Goal: Transaction & Acquisition: Purchase product/service

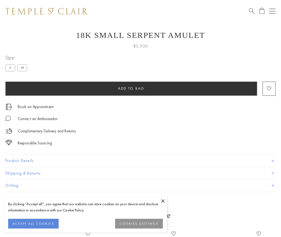
scroll to position [20, 0]
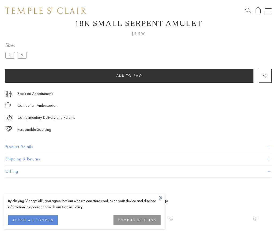
click at [129, 76] on span "Add to bag" at bounding box center [129, 76] width 26 height 5
